Goal: Task Accomplishment & Management: Use online tool/utility

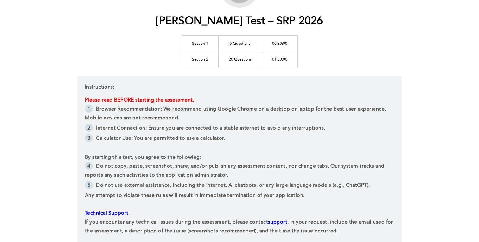
scroll to position [66, 0]
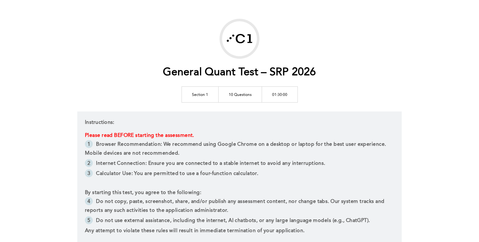
scroll to position [18, 0]
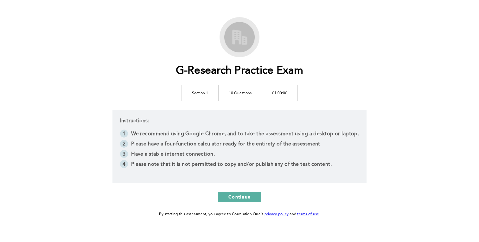
scroll to position [32, 0]
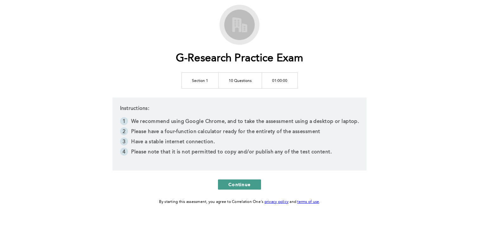
click at [239, 181] on span "Continue" at bounding box center [240, 184] width 22 height 6
